Goal: Task Accomplishment & Management: Complete application form

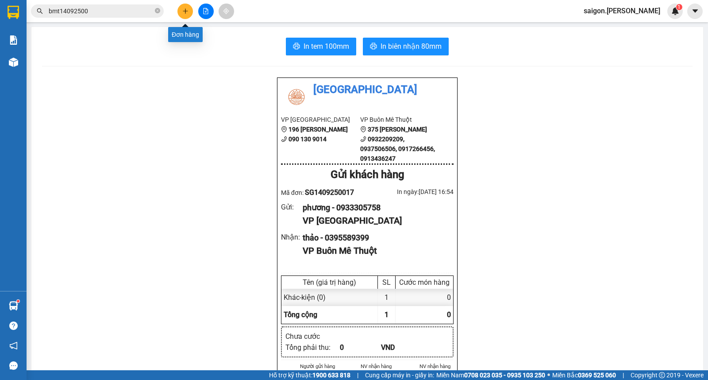
click at [182, 17] on button at bounding box center [184, 11] width 15 height 15
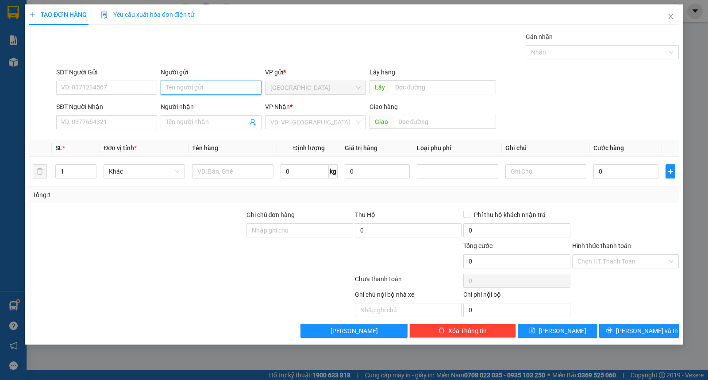
click at [166, 92] on input "Người gửi" at bounding box center [211, 88] width 101 height 14
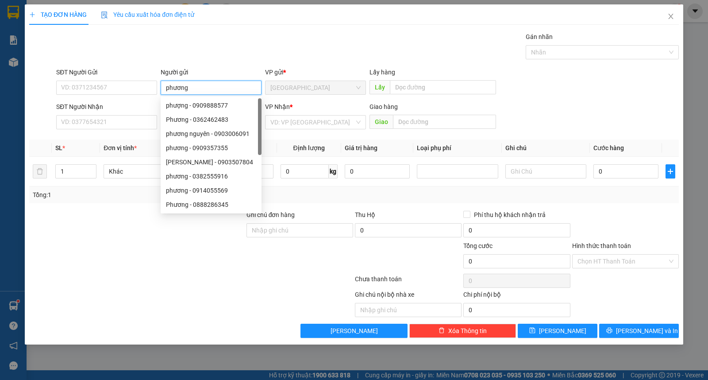
type input "phương"
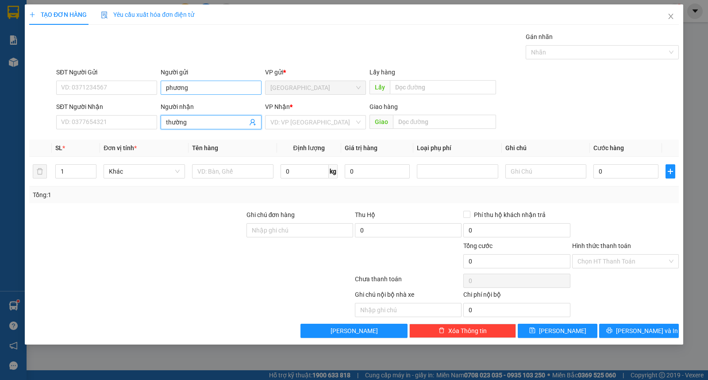
type input "thường"
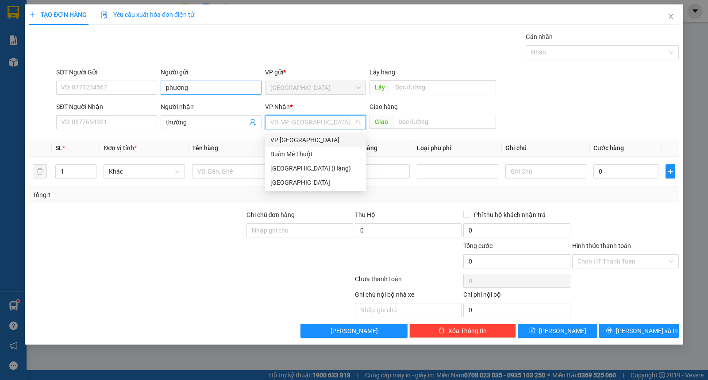
type input "ư"
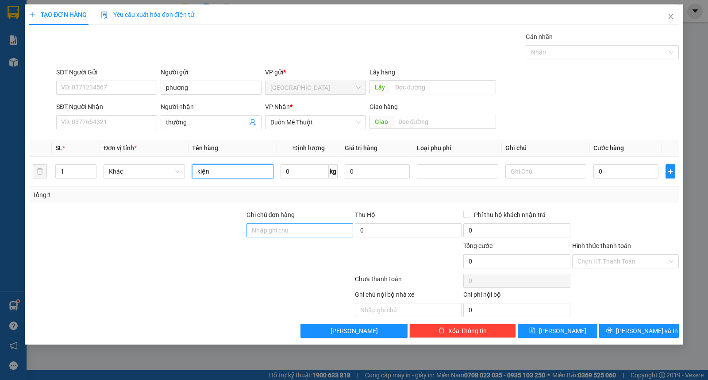
type input "kiện"
drag, startPoint x: 352, startPoint y: 224, endPoint x: 386, endPoint y: 248, distance: 41.3
click at [370, 237] on div "Transit Pickup Surcharge Ids Transit Deliver Surcharge Ids Transit Deliver Surc…" at bounding box center [354, 185] width 650 height 306
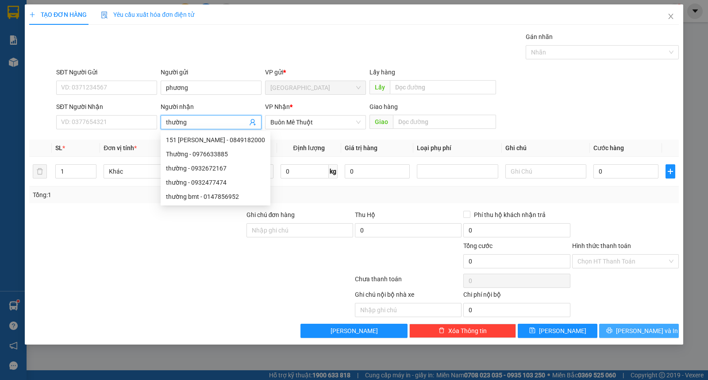
click at [623, 335] on button "[PERSON_NAME] và In" at bounding box center [639, 330] width 80 height 14
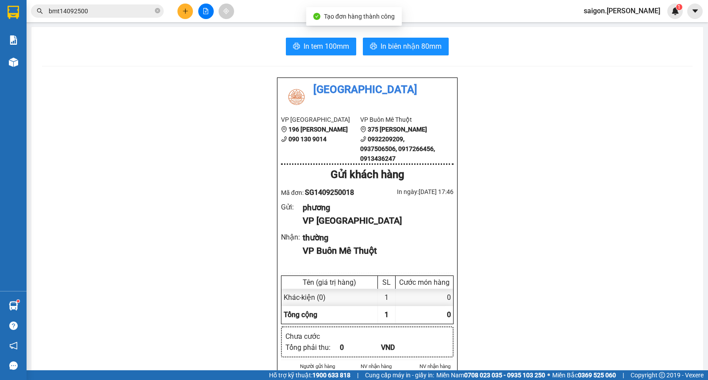
click at [446, 42] on div "In tem 100mm In biên nhận 80mm" at bounding box center [367, 47] width 651 height 18
click at [443, 42] on button "In biên nhận 80mm" at bounding box center [406, 47] width 86 height 18
